Goal: Task Accomplishment & Management: Manage account settings

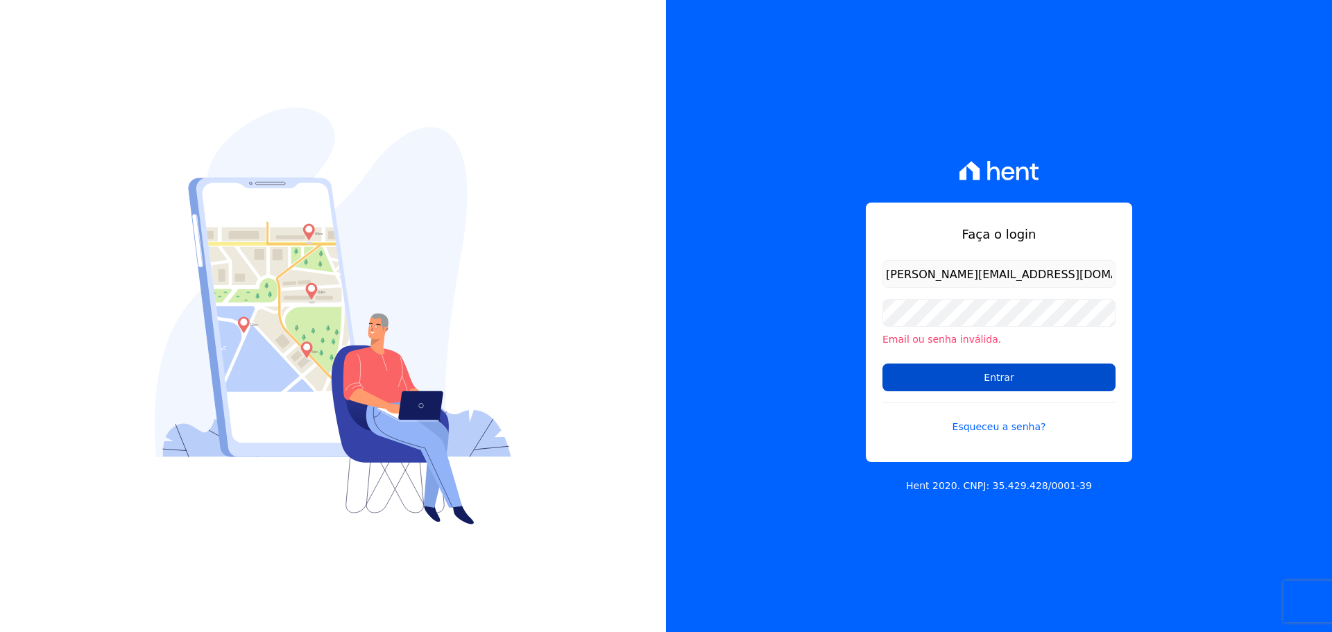
click at [981, 386] on input "Entrar" at bounding box center [998, 377] width 233 height 28
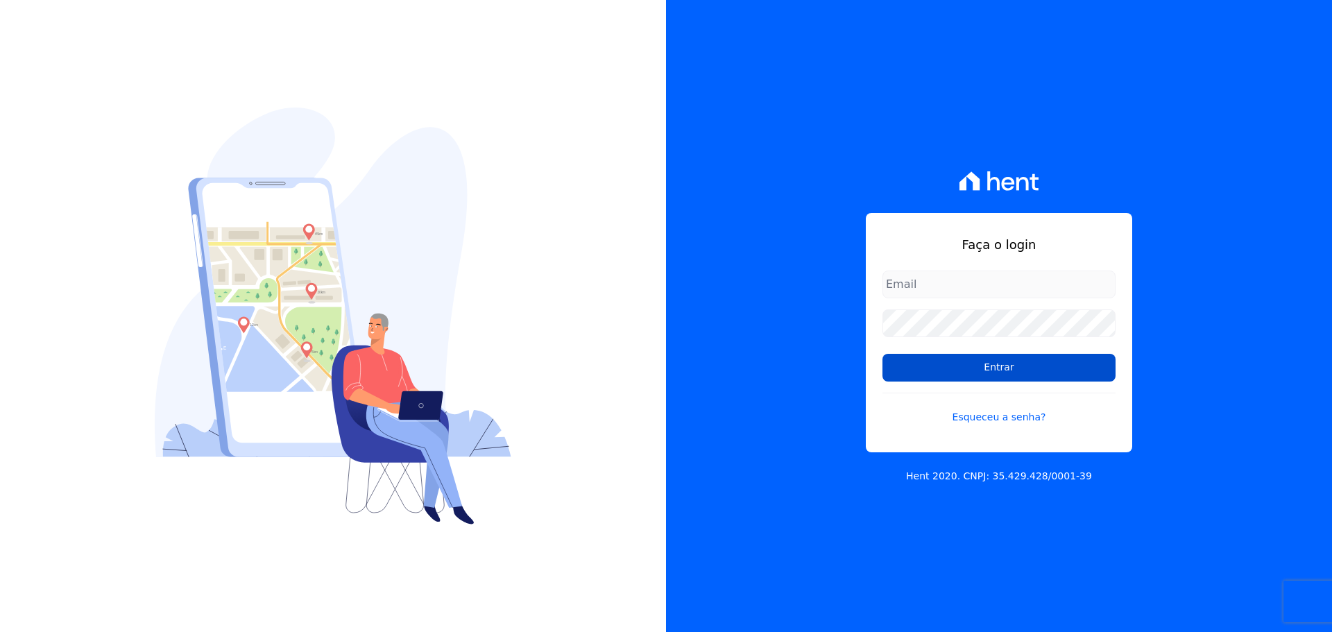
type input "[PERSON_NAME][EMAIL_ADDRESS][DOMAIN_NAME]"
click at [1076, 363] on input "Entrar" at bounding box center [998, 368] width 233 height 28
